Goal: Find contact information: Find contact information

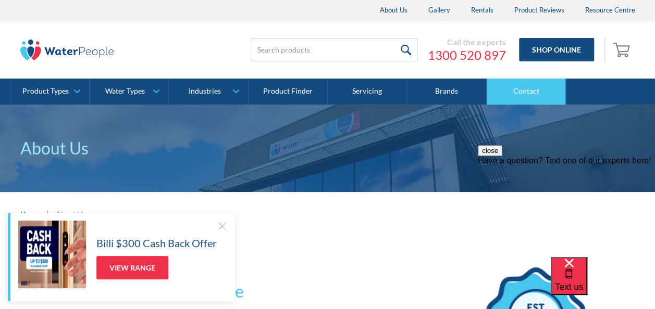
click at [530, 91] on link "Contact" at bounding box center [526, 92] width 79 height 26
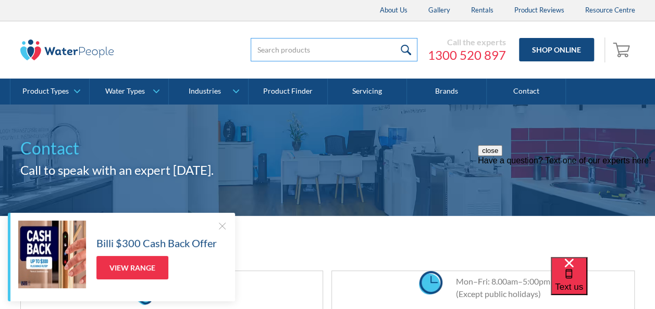
click at [276, 50] on input "search" at bounding box center [334, 49] width 167 height 23
click at [296, 52] on input "[EMAIL_ADDRESS][DOMAIN_NAME]" at bounding box center [334, 49] width 167 height 23
type input "[EMAIL_ADDRESS][DOMAIN_NAME]"
